Goal: Task Accomplishment & Management: Complete application form

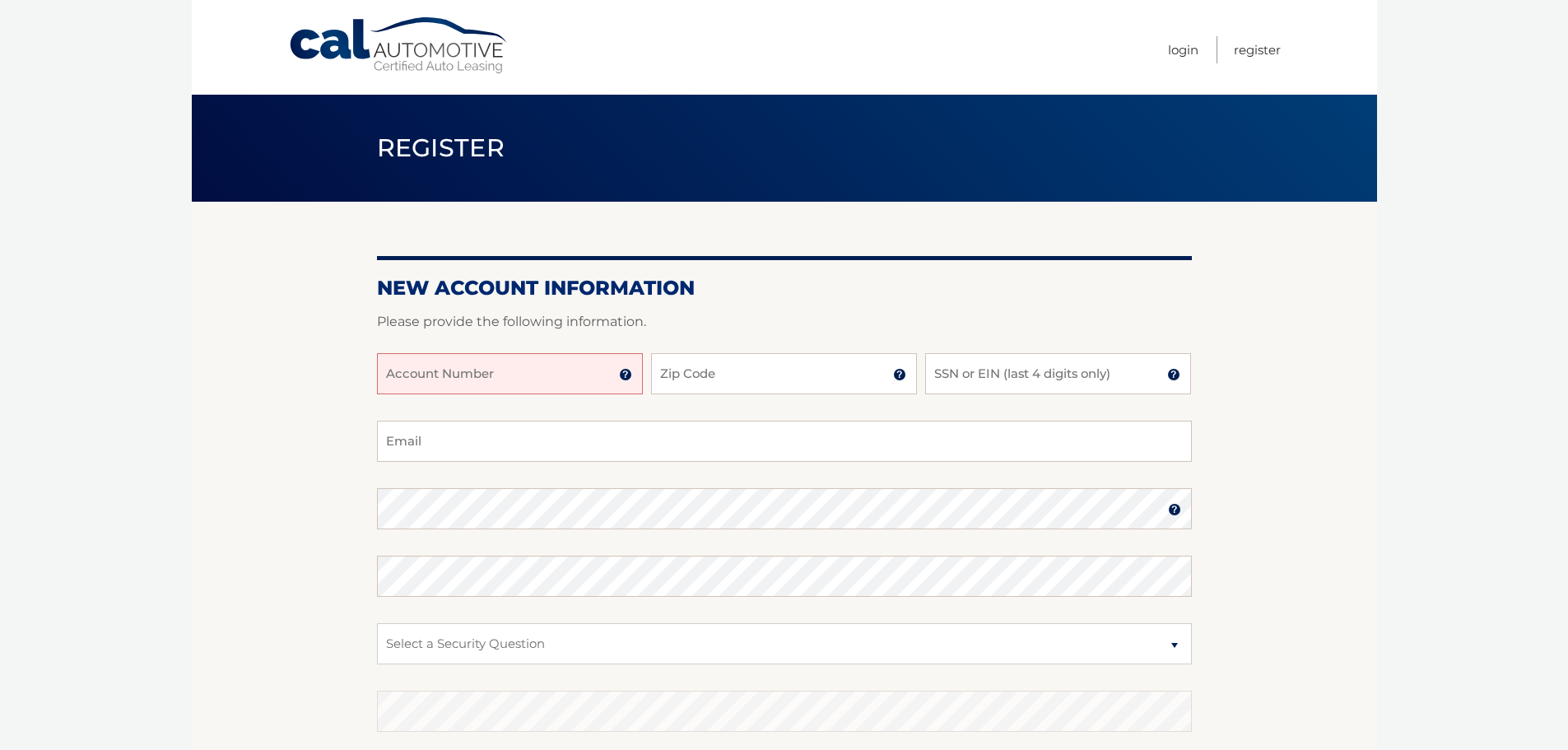
click at [503, 373] on input "Account Number" at bounding box center [510, 374] width 266 height 41
type input "44456029814"
type input "10304"
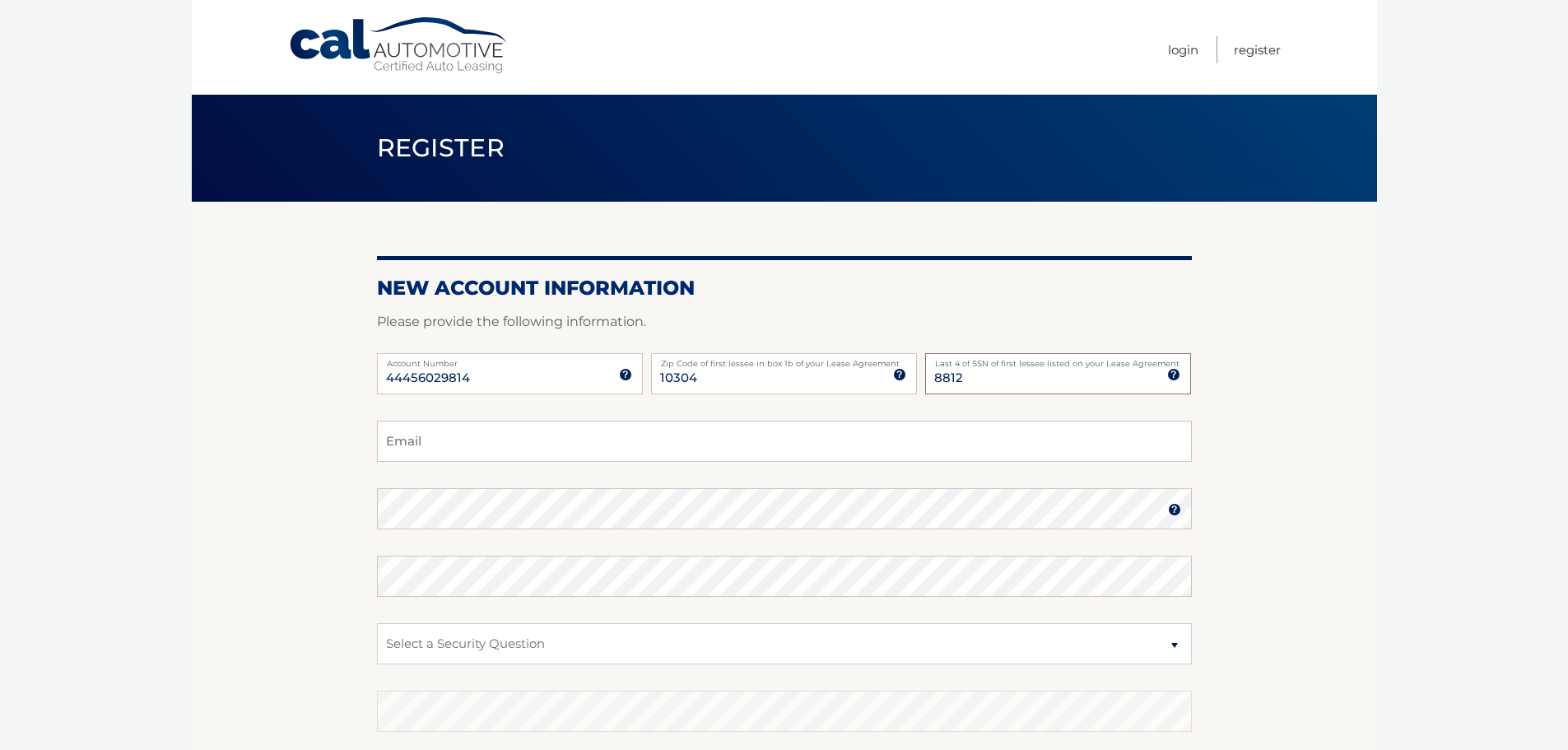
type input "8812"
type input "stenorealty@gmail.com"
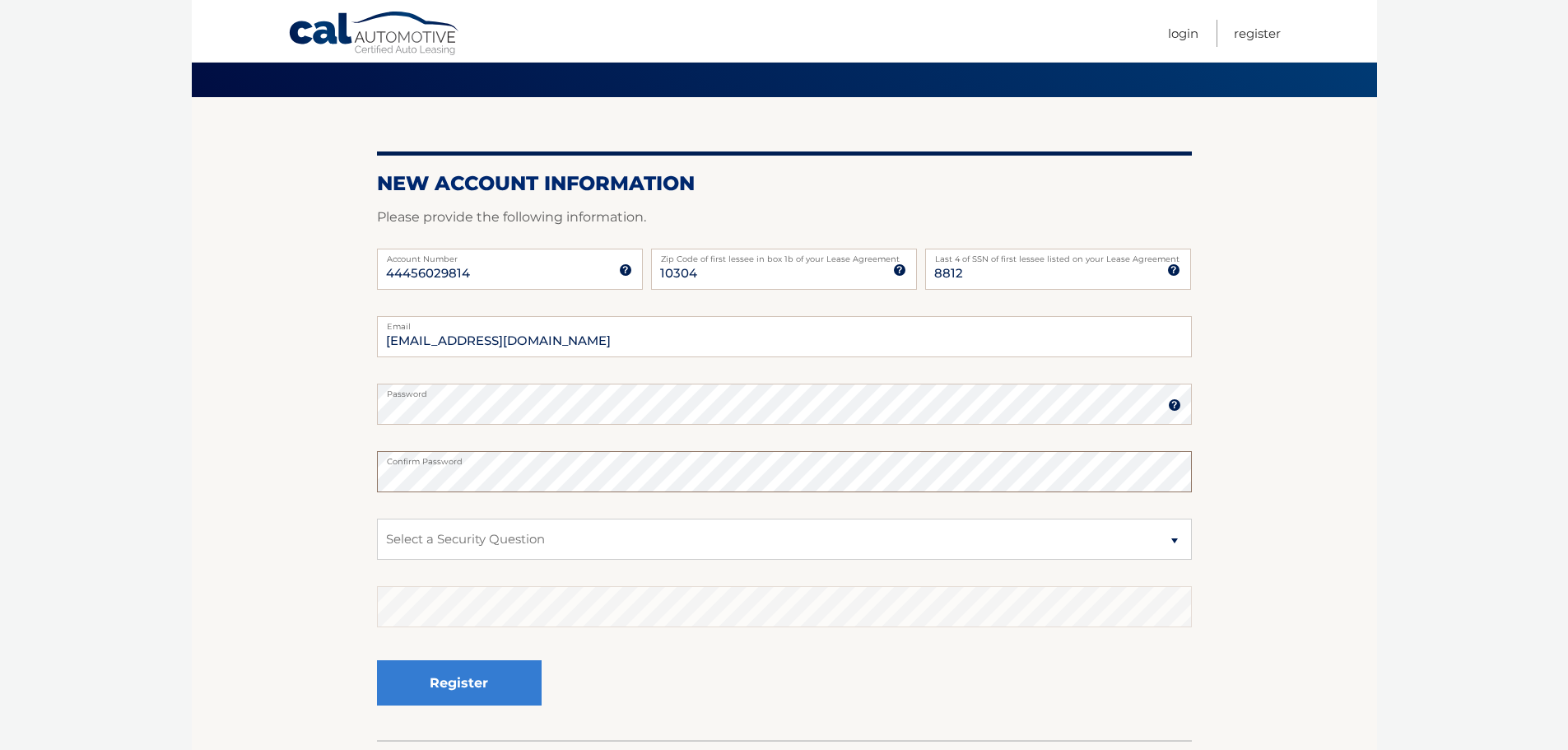
scroll to position [220, 0]
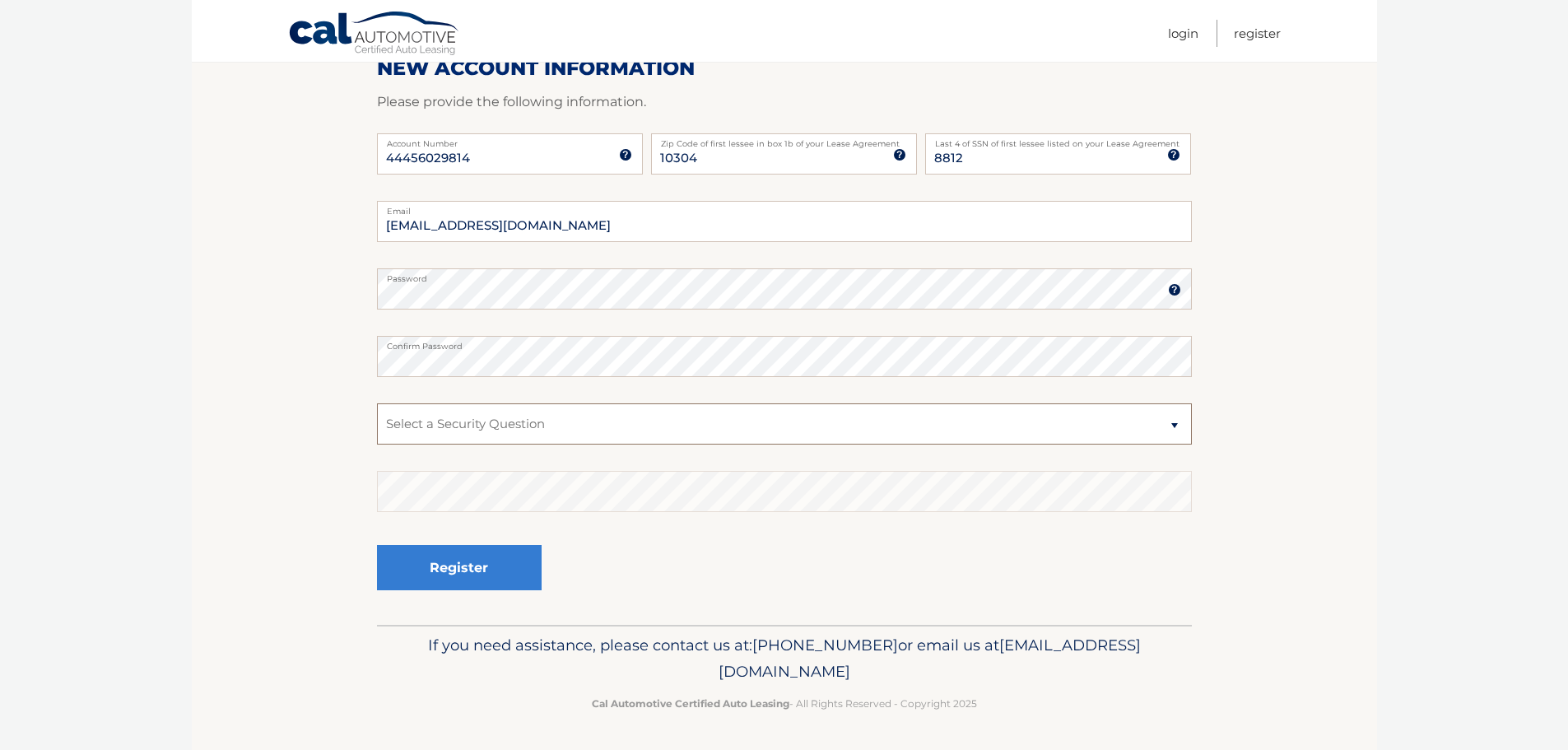
click at [579, 424] on select "Select a Security Question What was the name of your elementary school? What is…" at bounding box center [784, 423] width 815 height 41
select select "2"
click at [377, 403] on select "Select a Security Question What was the name of your elementary school? What is…" at bounding box center [784, 423] width 815 height 41
click at [457, 573] on button "Register" at bounding box center [460, 567] width 165 height 45
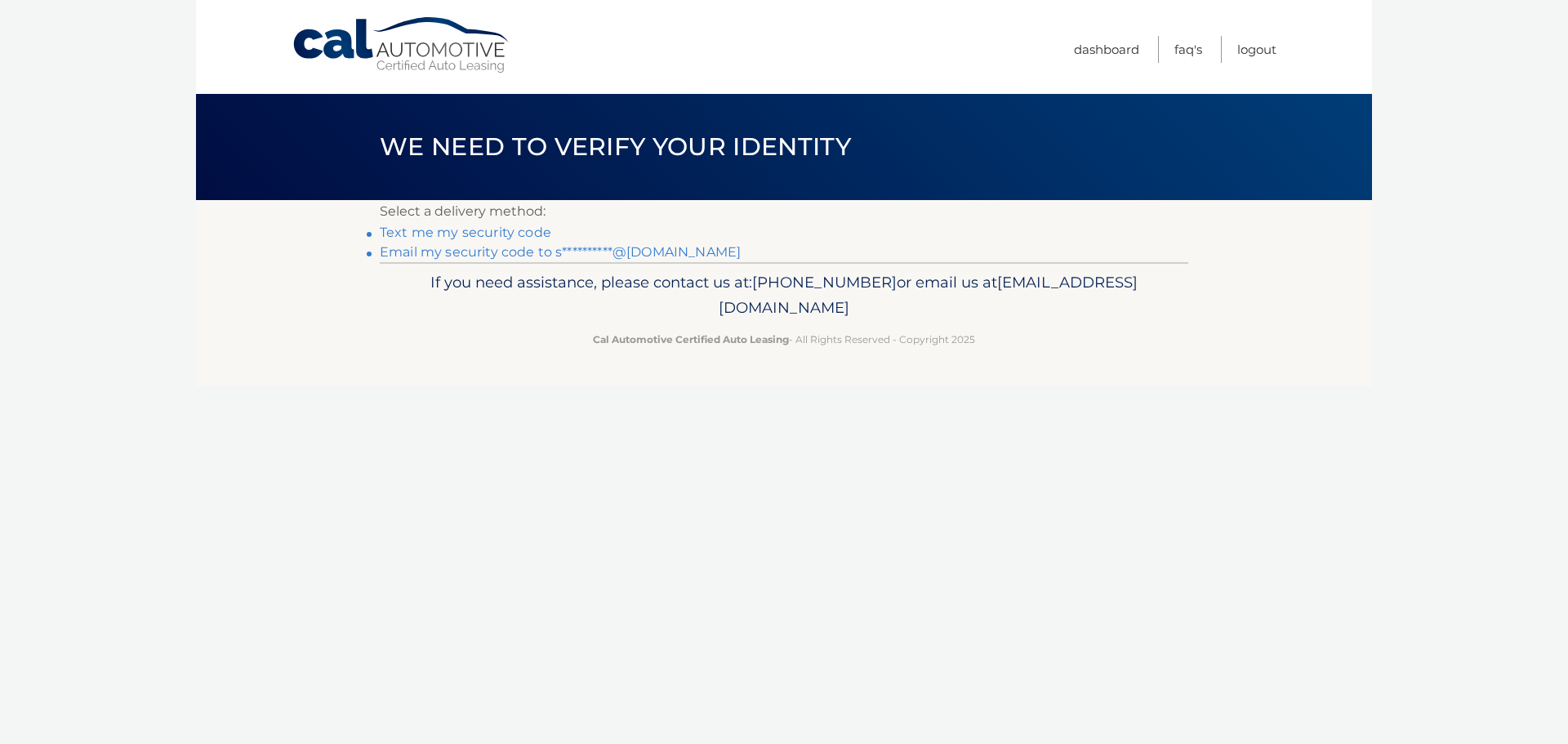
click at [476, 228] on link "Text me my security code" at bounding box center [465, 232] width 172 height 16
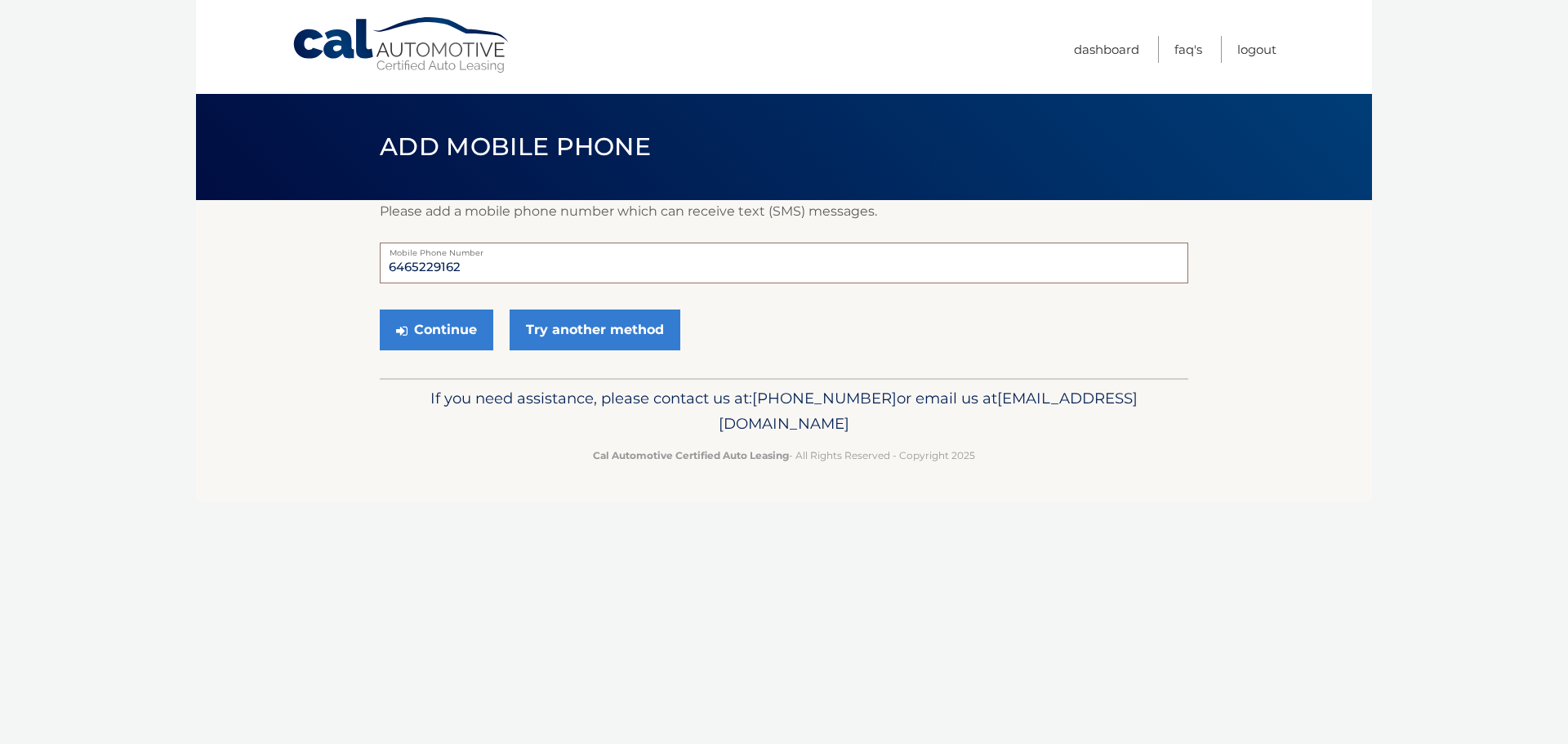
drag, startPoint x: 504, startPoint y: 262, endPoint x: 67, endPoint y: 241, distance: 437.5
click at [67, 241] on body "Cal Automotive Menu Dashboard FAQ's Logout" at bounding box center [784, 372] width 1568 height 744
type input "*"
type input "9175777933"
click at [445, 335] on button "Continue" at bounding box center [436, 330] width 114 height 41
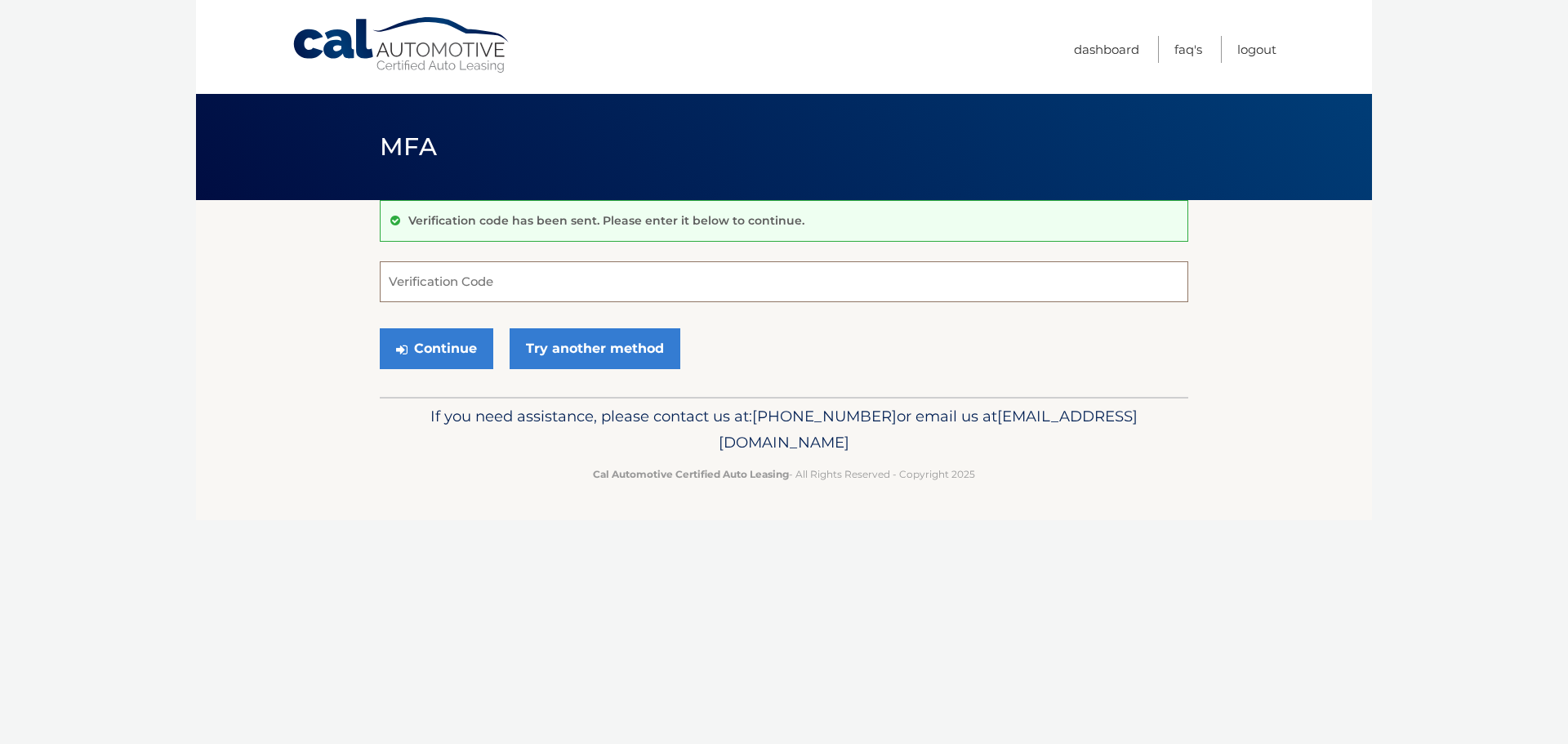
click at [479, 284] on input "Verification Code" at bounding box center [784, 282] width 808 height 41
type input "014261"
click at [455, 354] on button "Continue" at bounding box center [436, 349] width 114 height 41
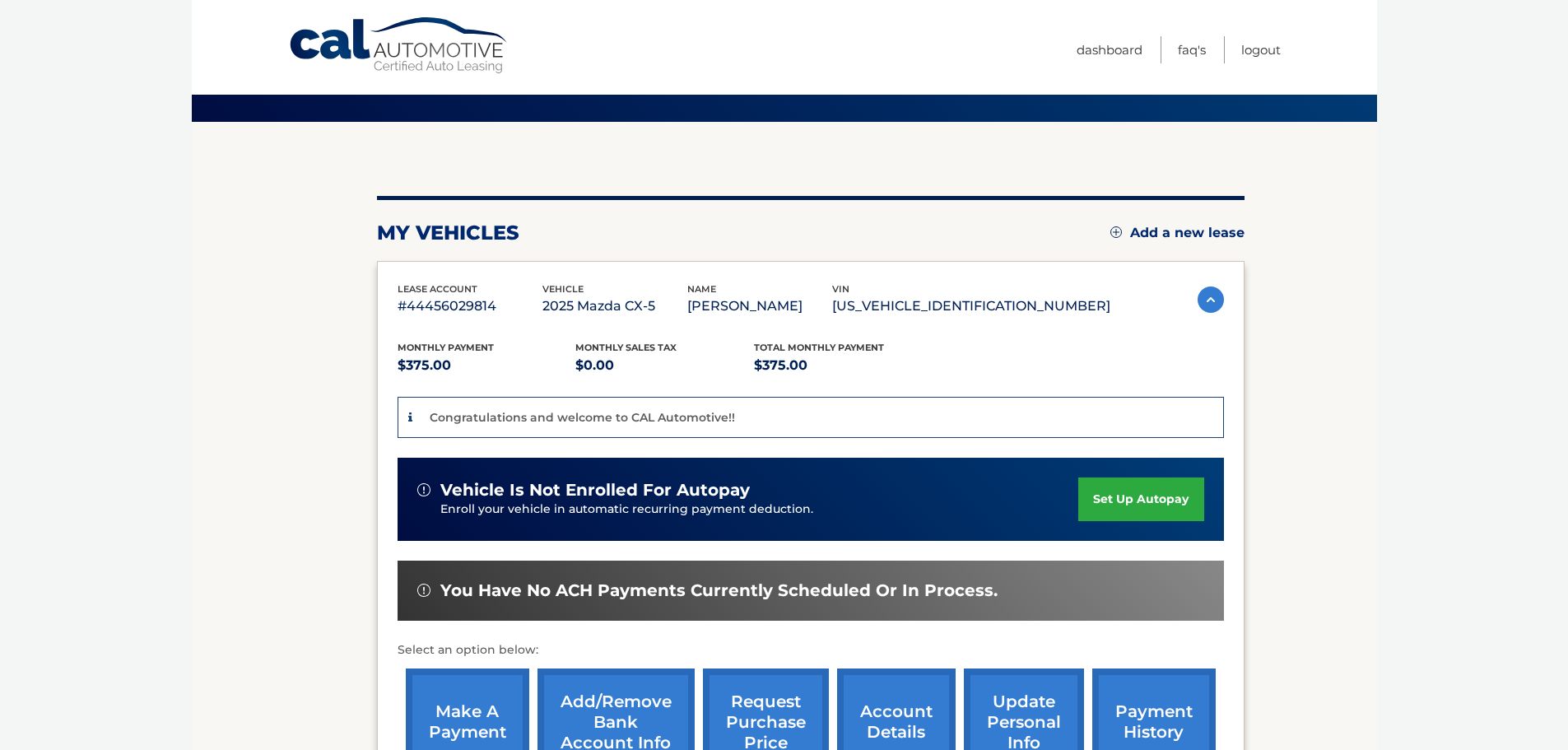
scroll to position [83, 0]
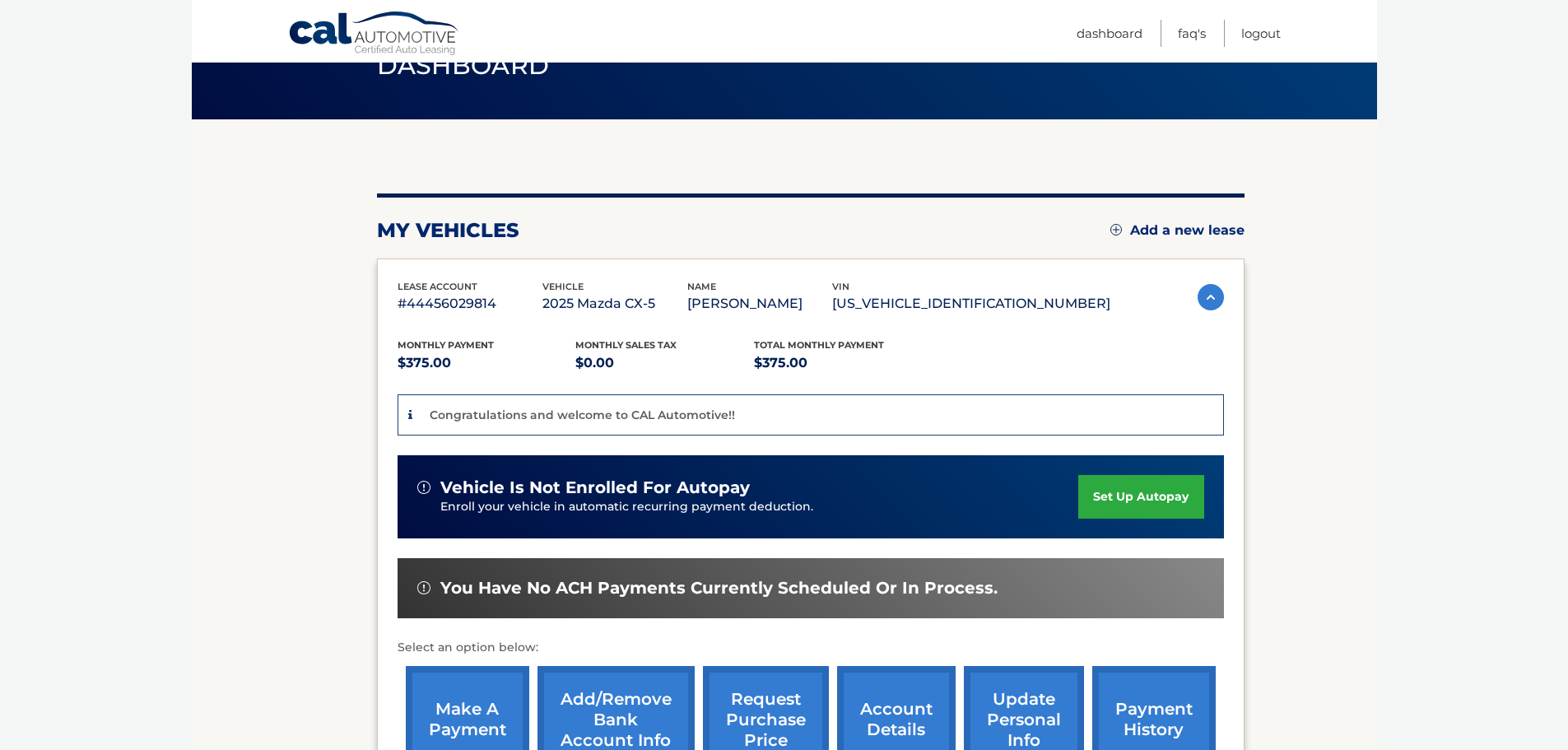
click at [1150, 495] on link "set up autopay" at bounding box center [1140, 496] width 125 height 43
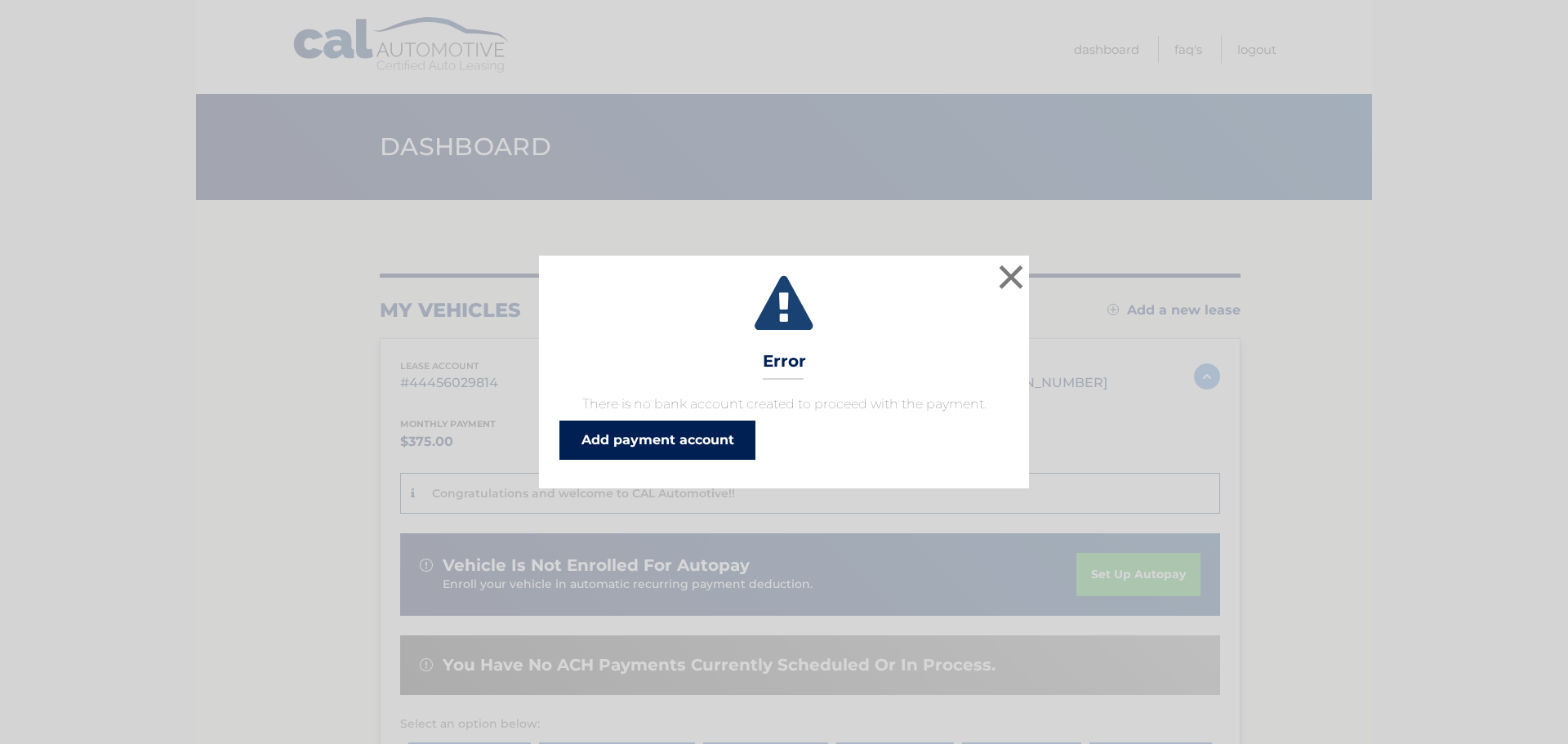
click at [686, 445] on link "Add payment account" at bounding box center [657, 440] width 196 height 40
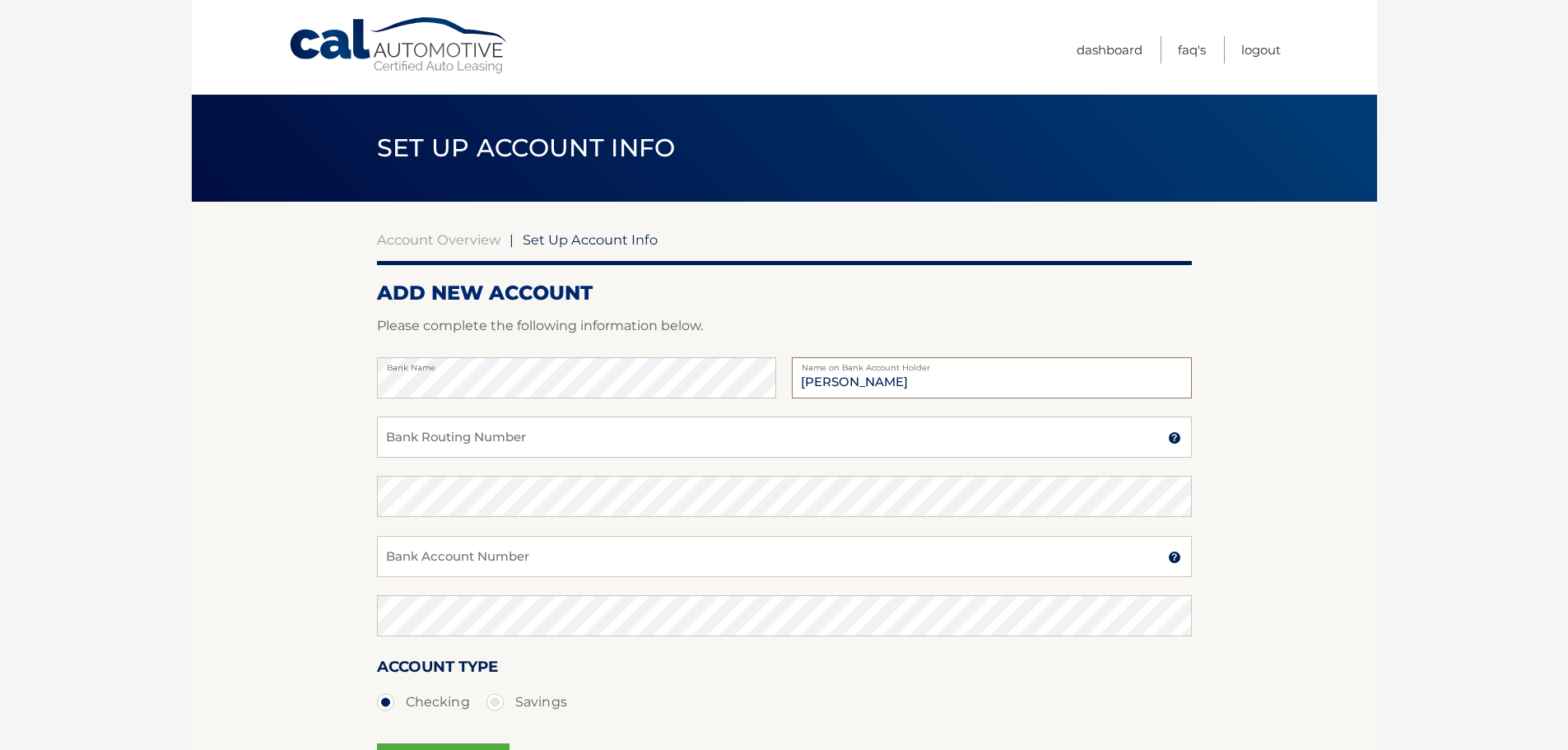
type input "[PERSON_NAME]"
click at [622, 437] on input "Bank Routing Number" at bounding box center [784, 437] width 815 height 41
type input "021000021"
click at [595, 555] on input "Bank Account Number" at bounding box center [784, 557] width 815 height 41
type input "151232952365"
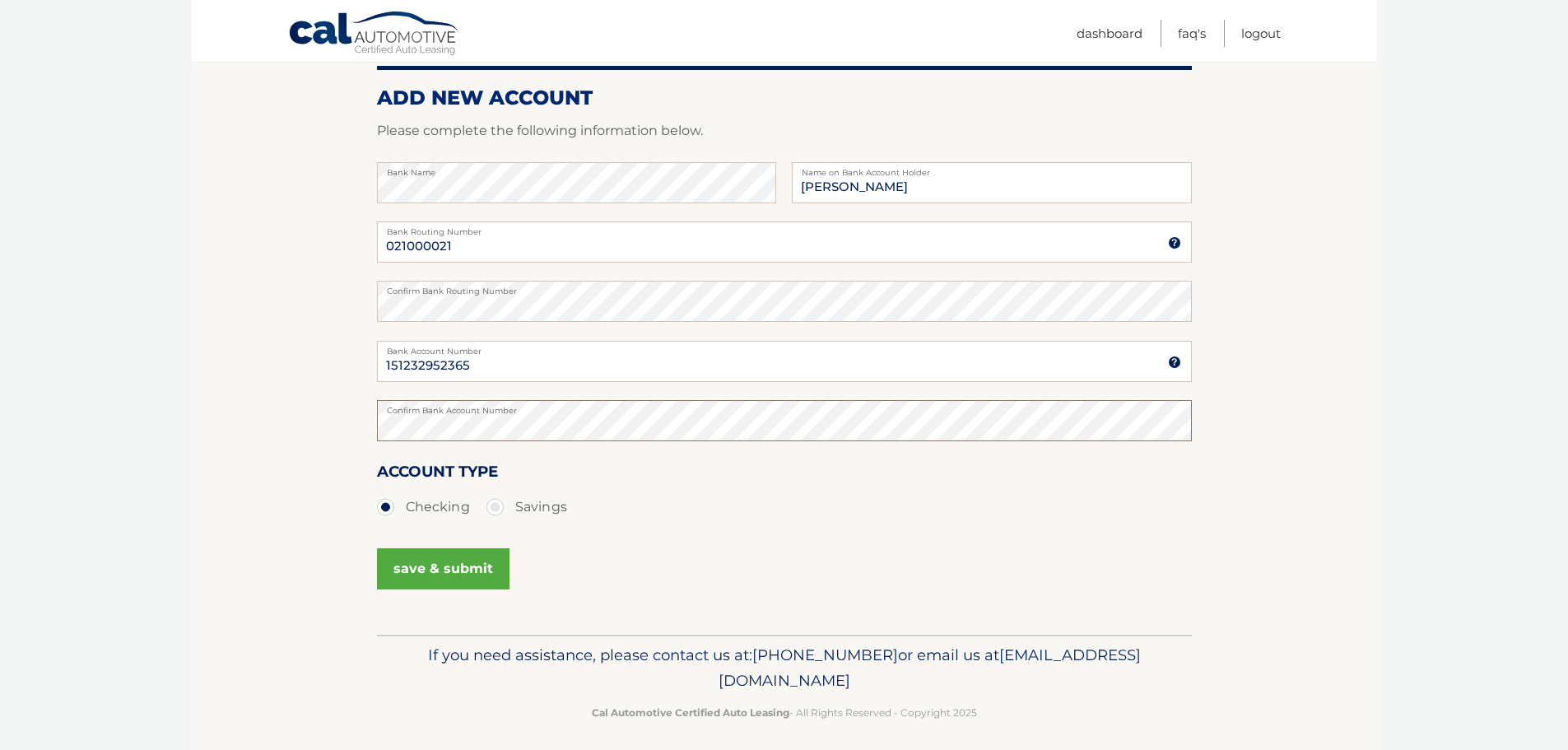
scroll to position [205, 0]
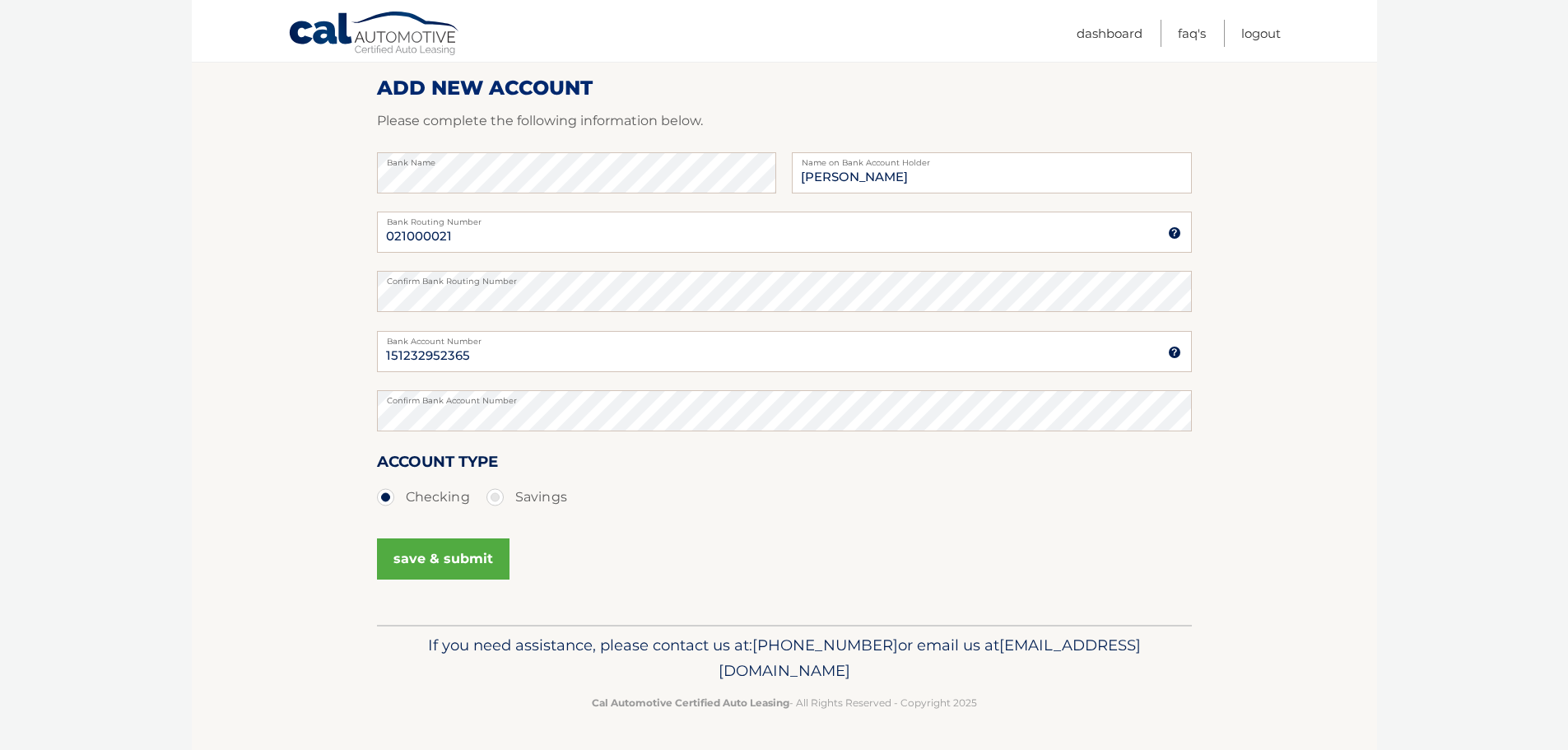
click at [462, 548] on button "save & submit" at bounding box center [443, 559] width 132 height 41
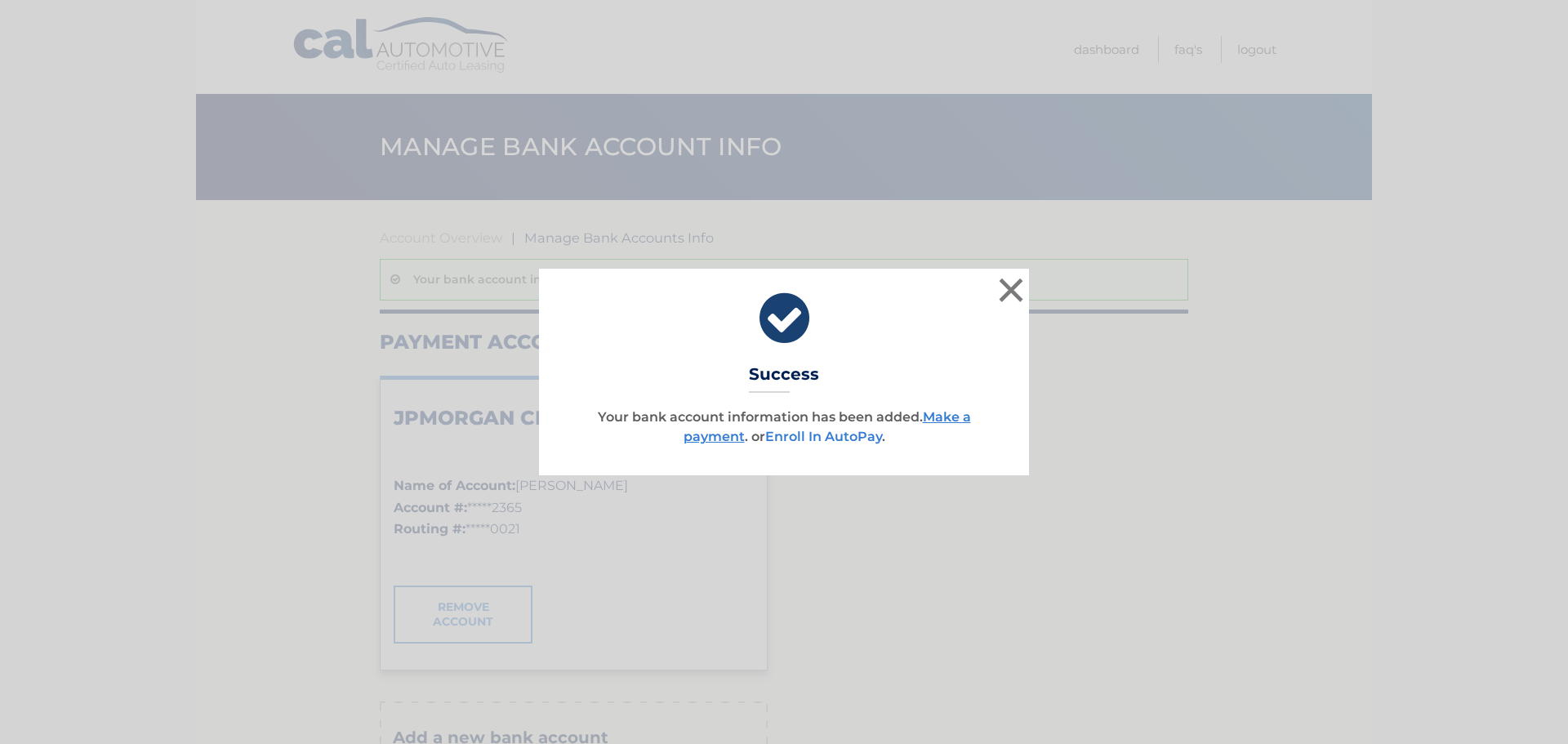
click at [809, 436] on link "Enroll In AutoPay" at bounding box center [823, 437] width 117 height 16
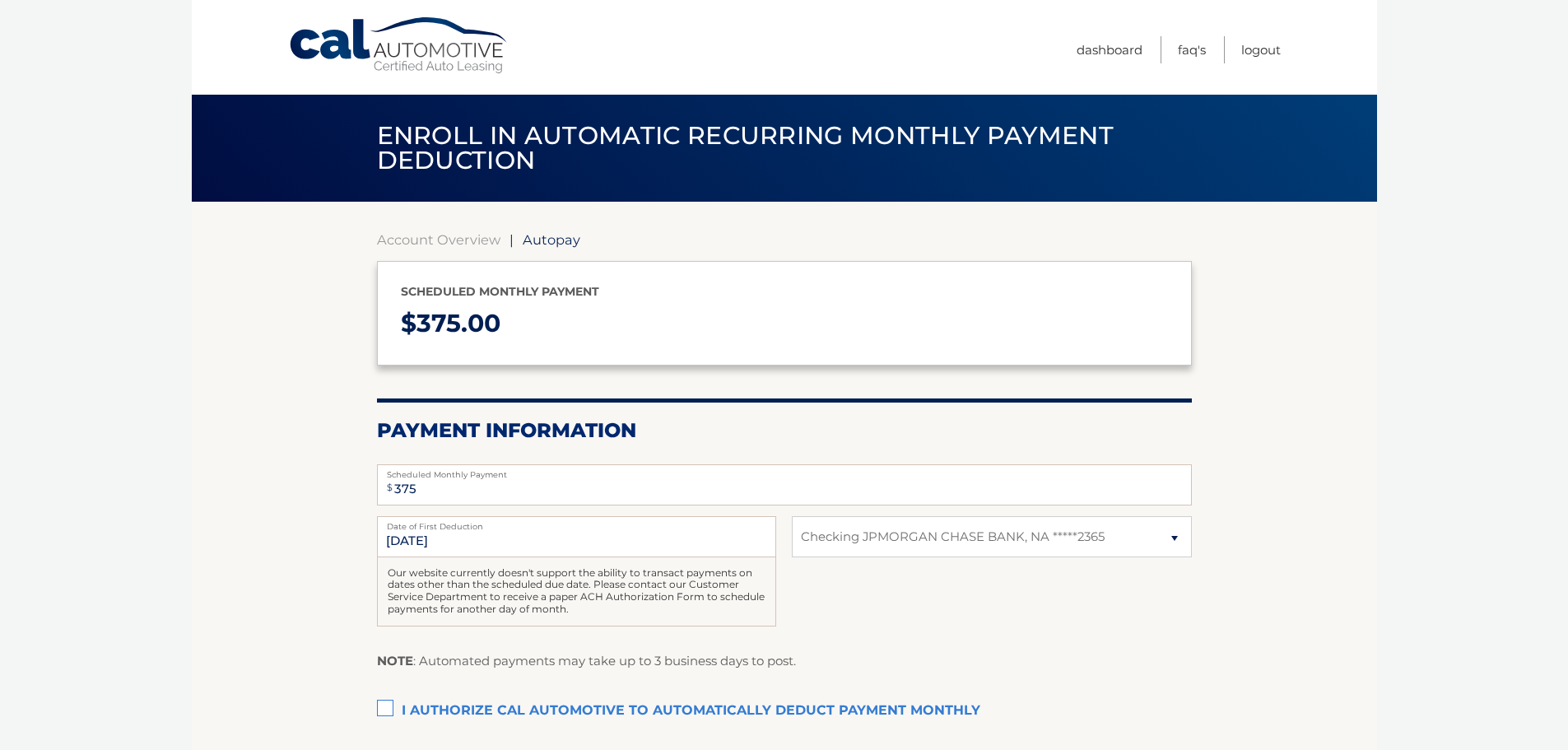
select select "NzA1NzY1MDAtMzFkMC00YzU2LTgyYjktODhmNGVhYzljNGU0"
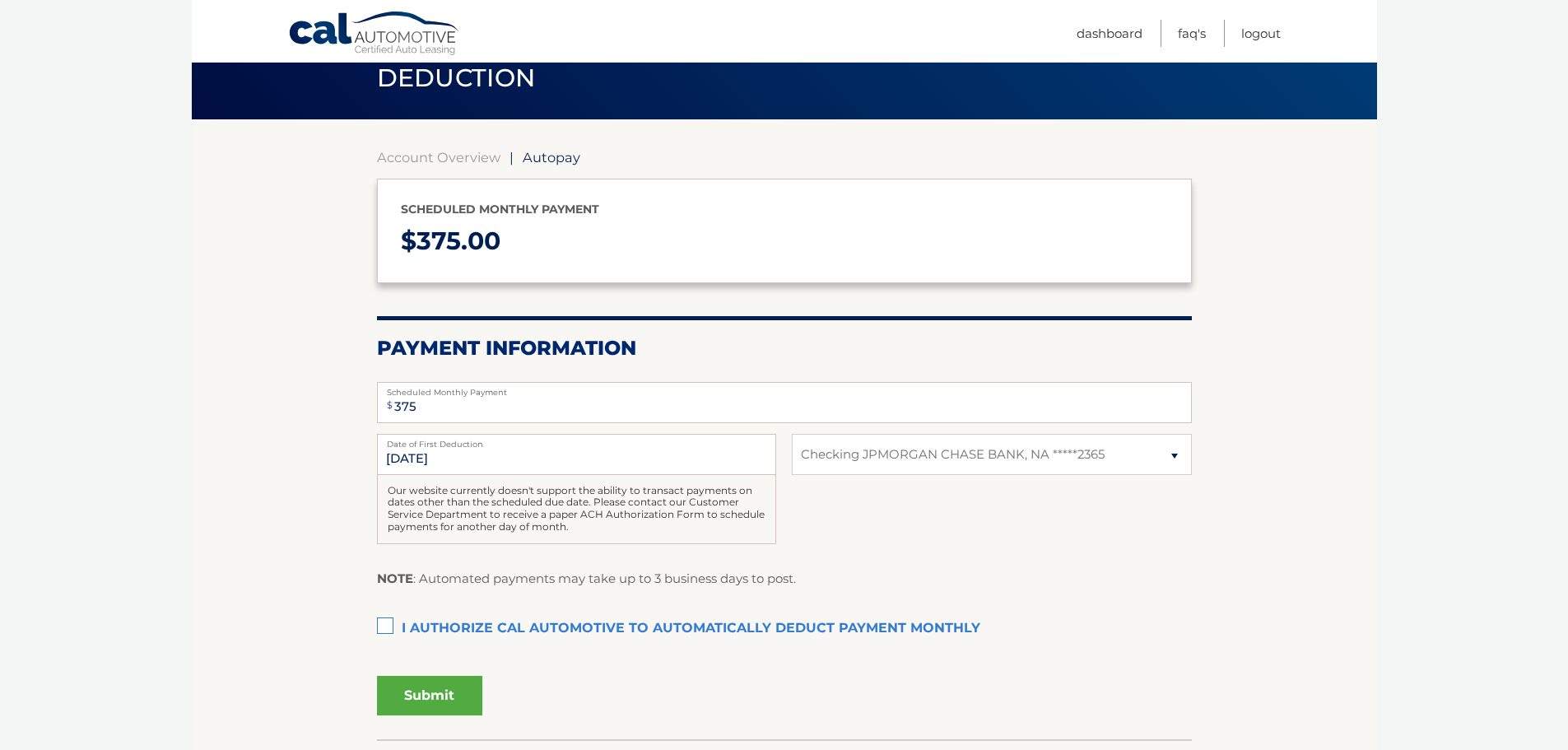
click at [388, 628] on label "I authorize cal automotive to automatically deduct payment monthly This checkbo…" at bounding box center [784, 628] width 815 height 33
click at [0, 0] on input "I authorize cal automotive to automatically deduct payment monthly This checkbo…" at bounding box center [0, 0] width 0 height 0
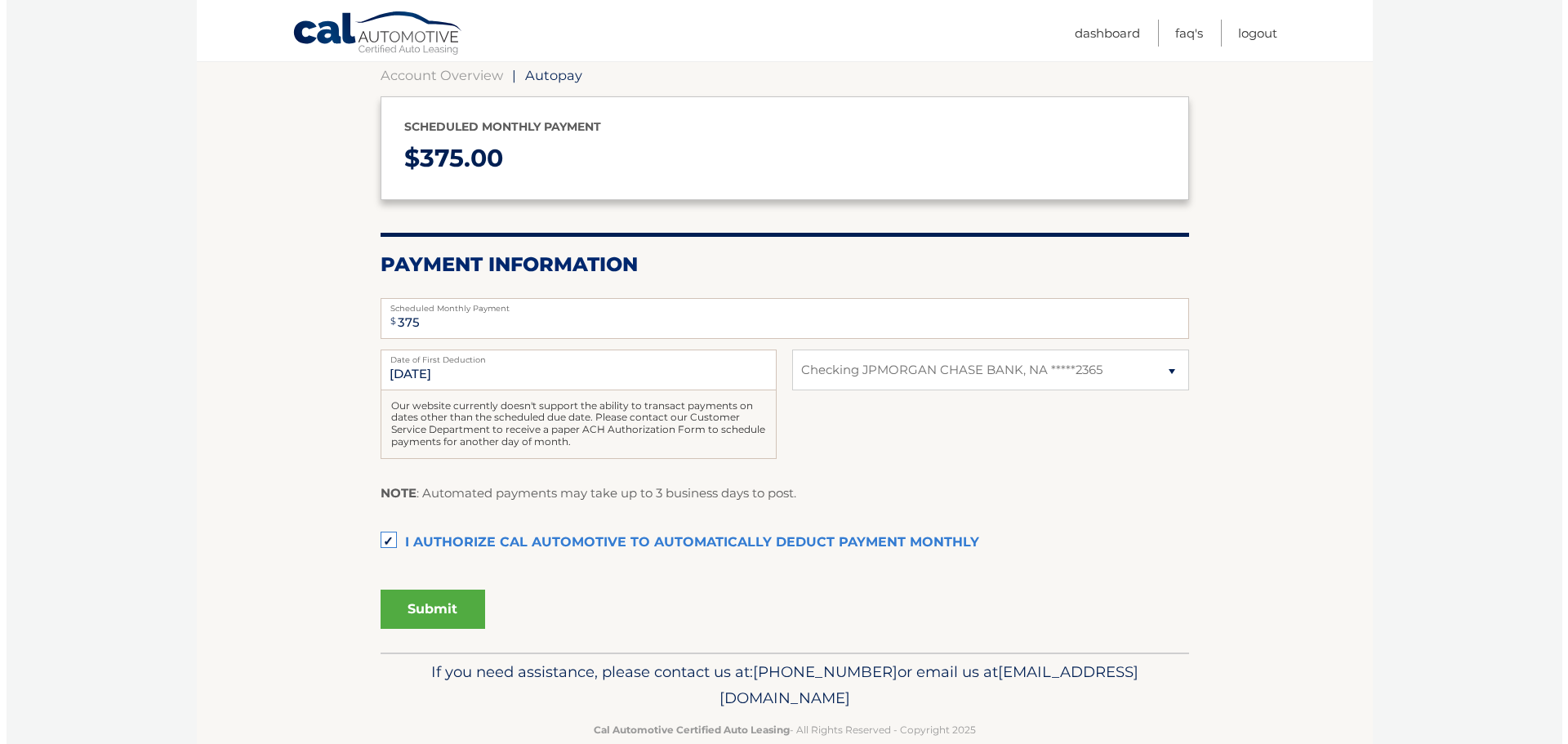
scroll to position [164, 0]
click at [418, 613] on button "Submit" at bounding box center [426, 608] width 105 height 40
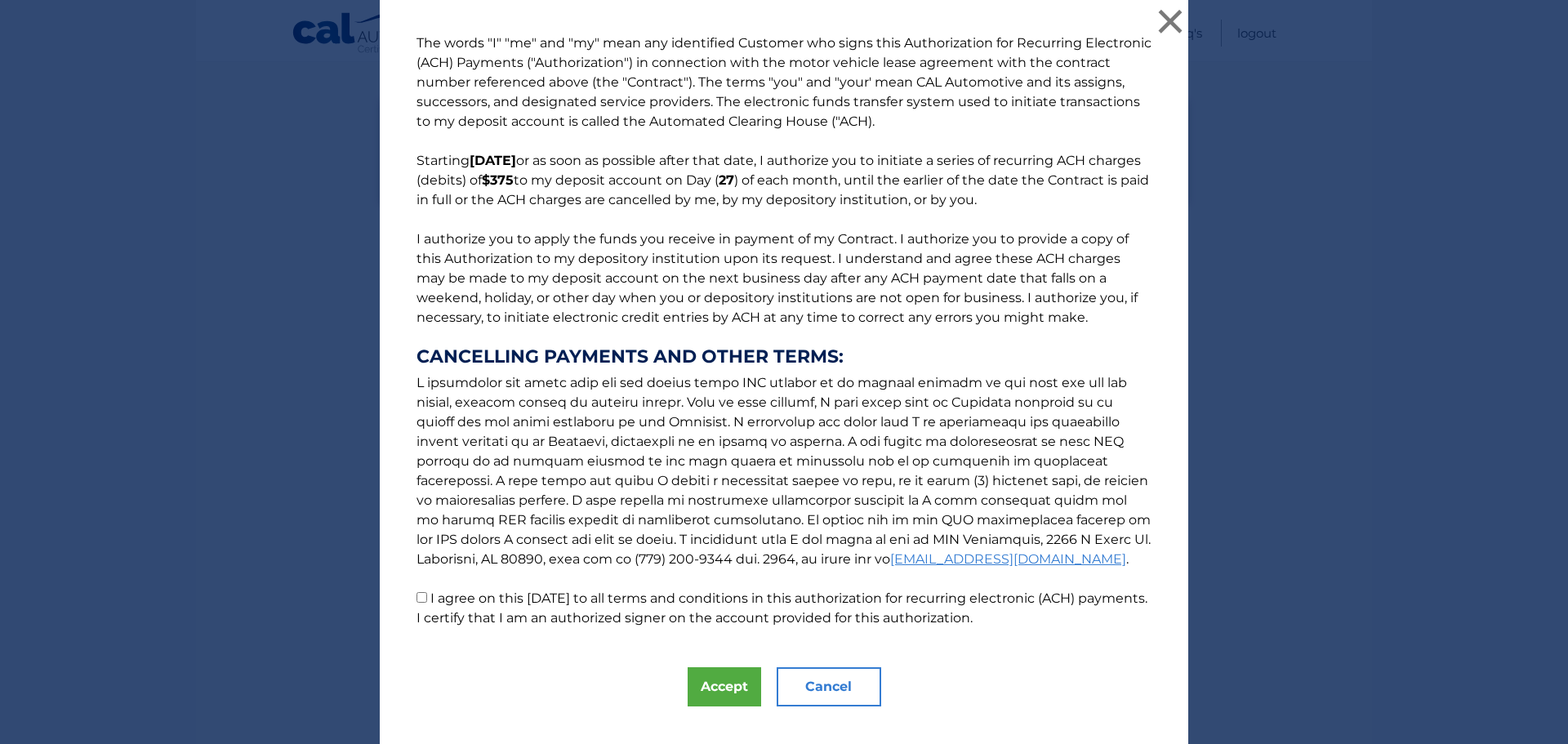
click at [416, 598] on input "I agree on this 10/10/2025 to all terms and conditions in this authorization fo…" at bounding box center [422, 597] width 11 height 11
checkbox input "true"
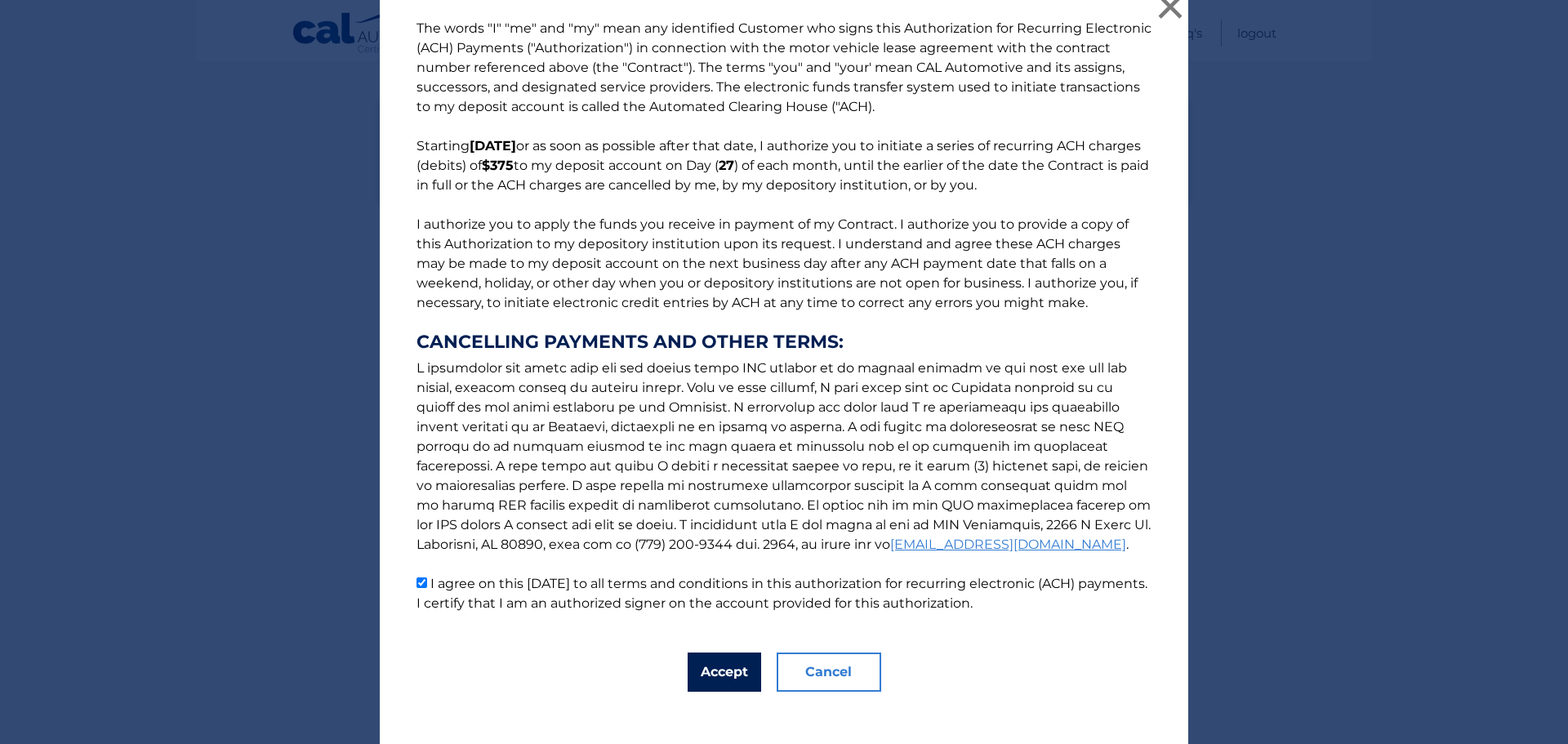
scroll to position [28, 0]
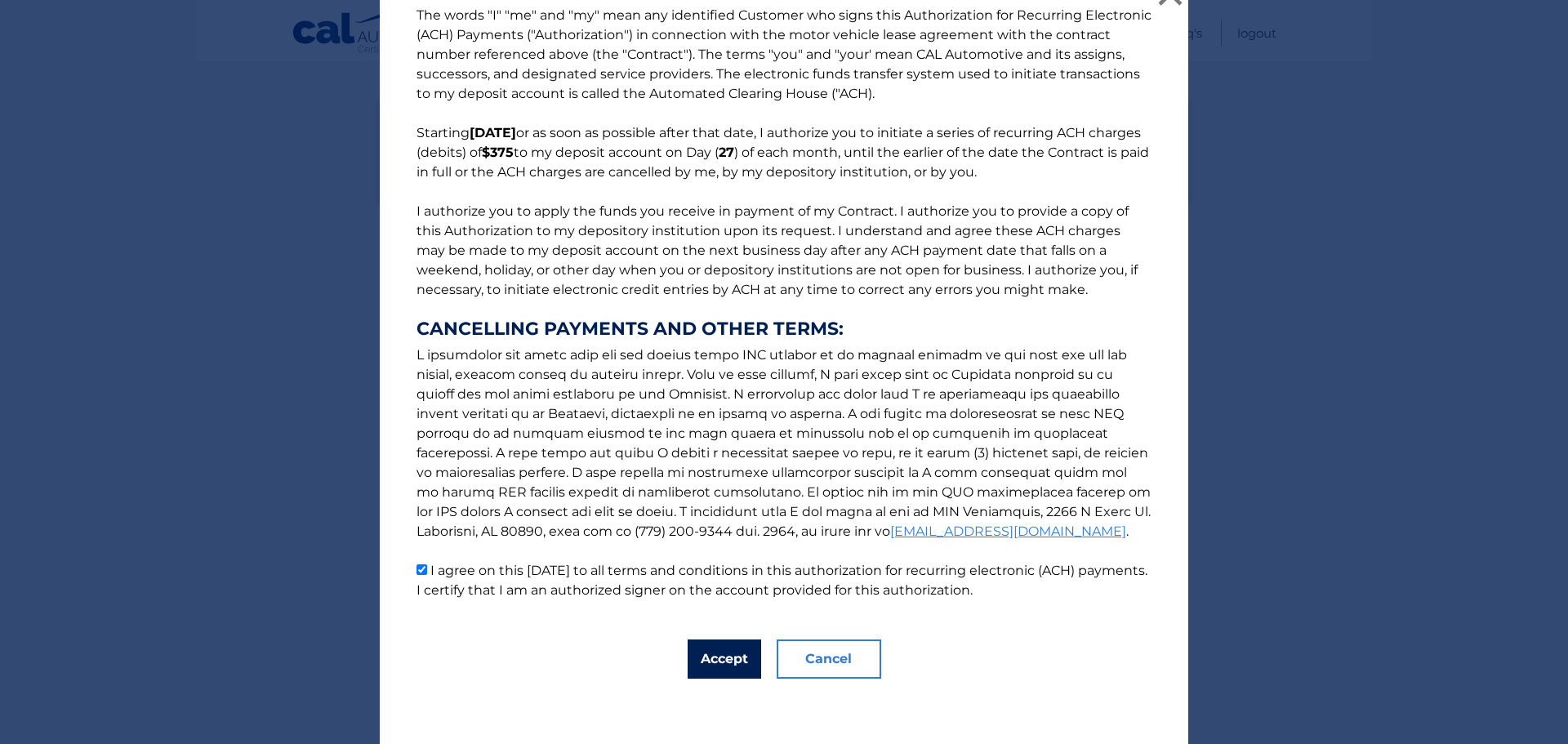
click at [722, 659] on button "Accept" at bounding box center [724, 659] width 73 height 40
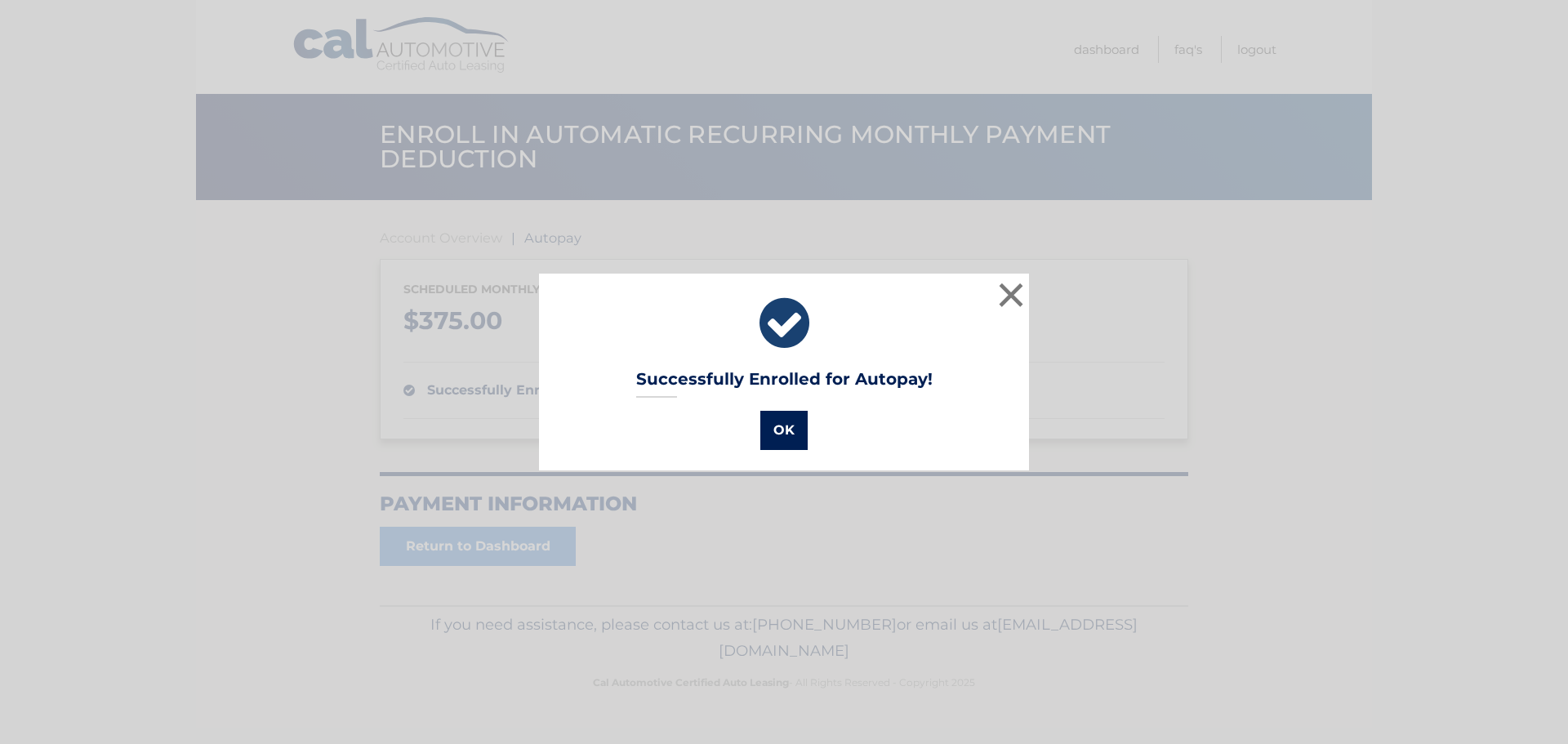
click at [789, 431] on button "OK" at bounding box center [784, 431] width 48 height 40
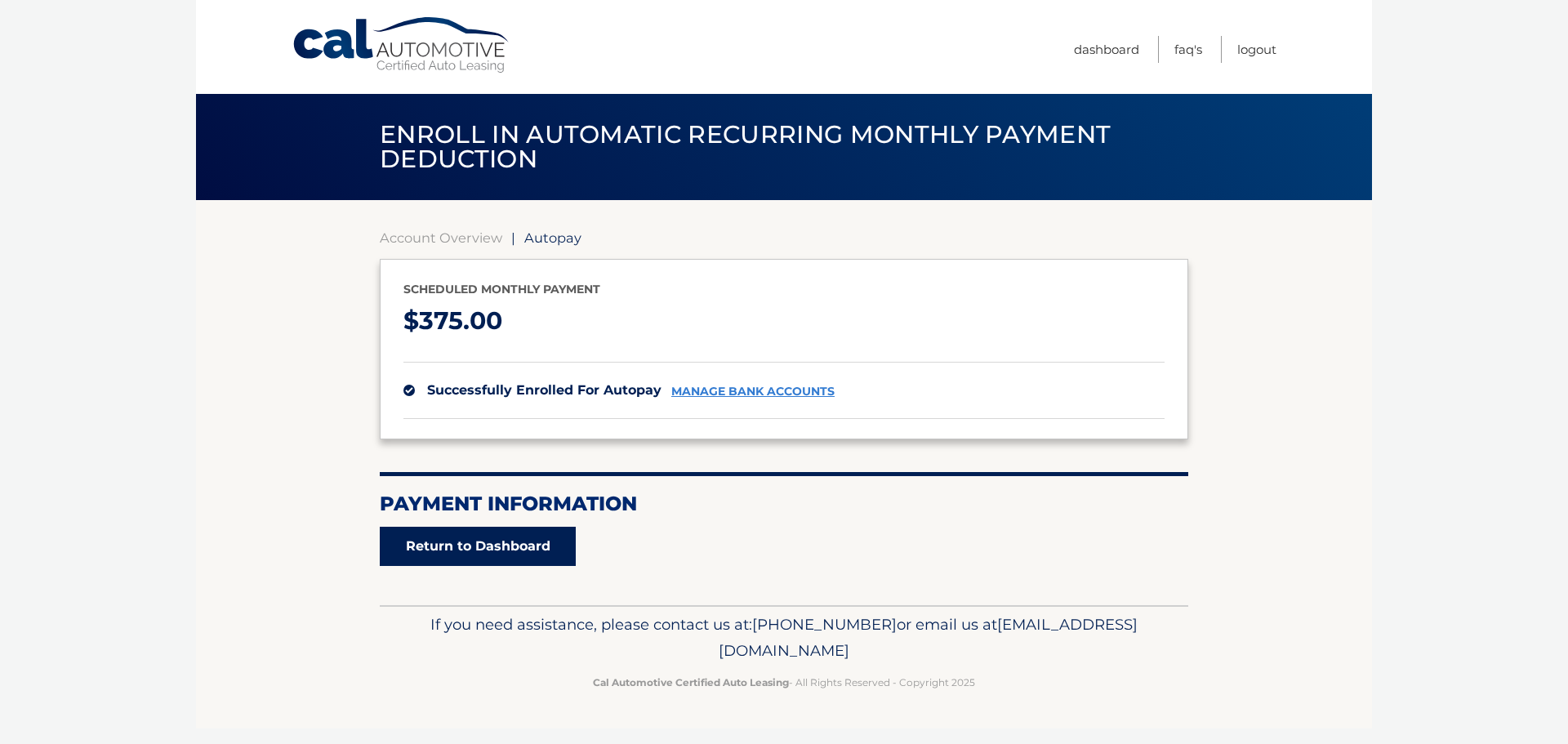
click at [496, 527] on link "Return to Dashboard" at bounding box center [477, 546] width 196 height 40
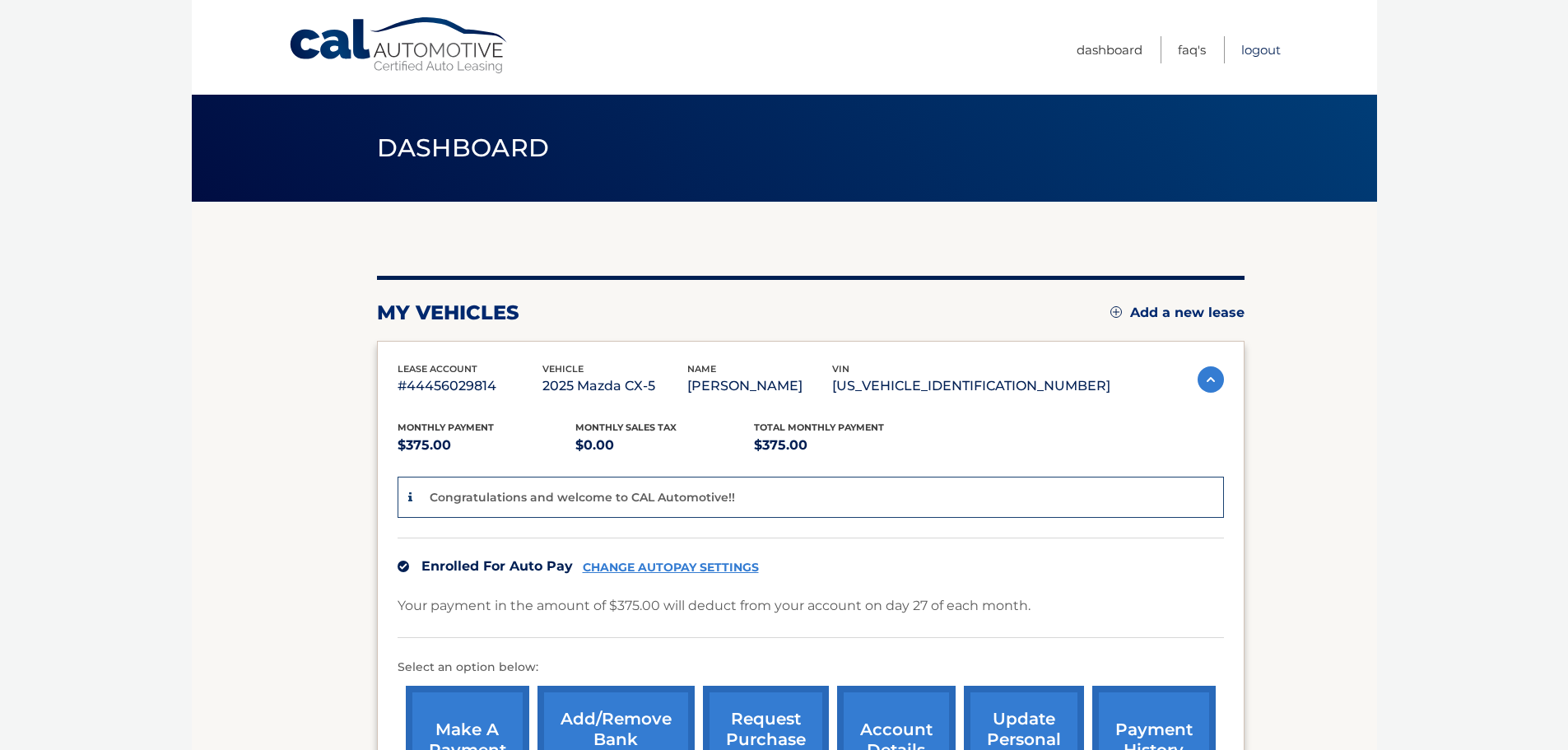
click at [1262, 51] on link "Logout" at bounding box center [1261, 50] width 40 height 28
